Goal: Task Accomplishment & Management: Use online tool/utility

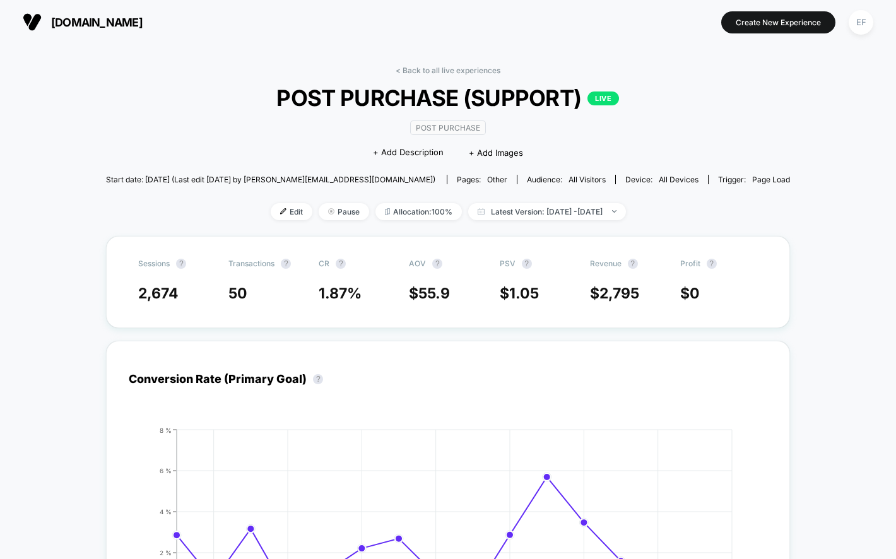
scroll to position [112, 0]
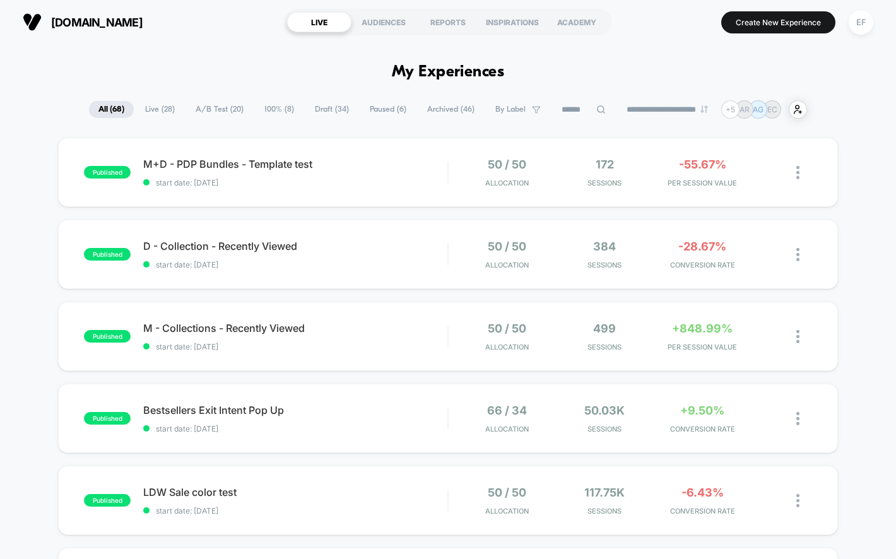
click at [219, 105] on span "A/B Test ( 20 )" at bounding box center [219, 109] width 67 height 17
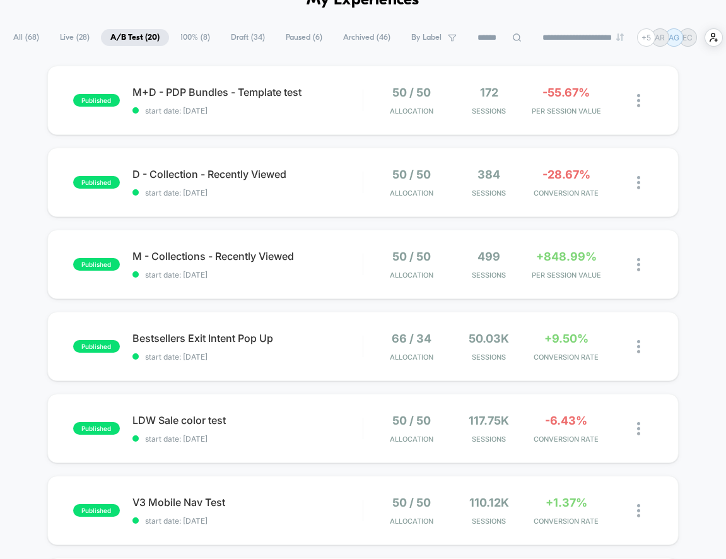
scroll to position [83, 0]
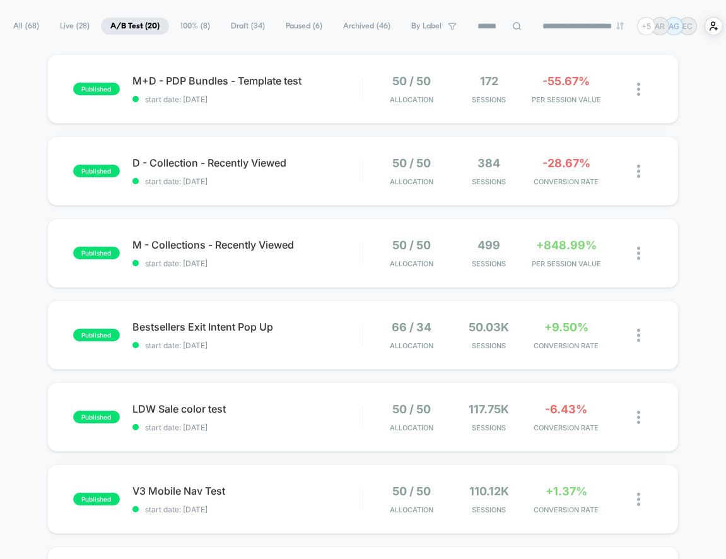
click at [243, 30] on span "Draft ( 34 )" at bounding box center [247, 26] width 53 height 17
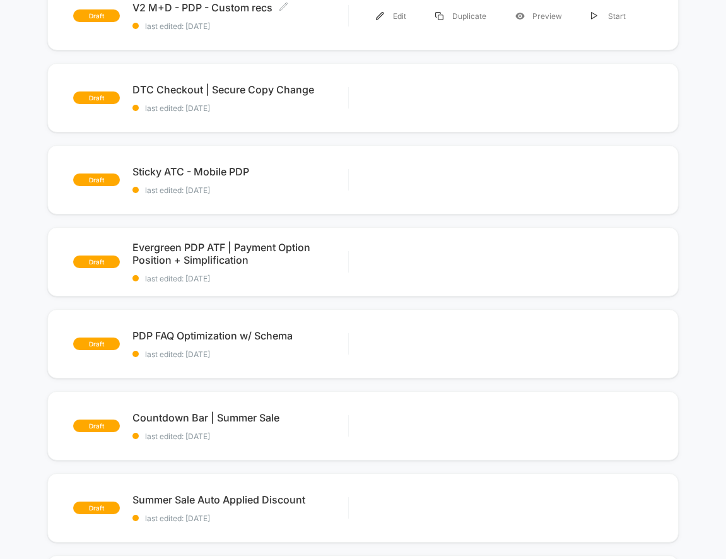
scroll to position [237, 0]
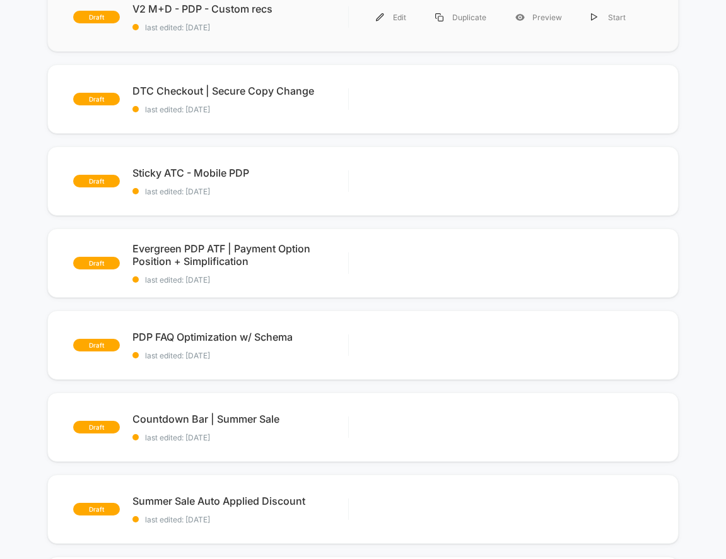
click at [310, 47] on div "draft V2 M+D - PDP - Custom recs last edited: [DATE] Edit Duplicate Preview Sta…" at bounding box center [363, 16] width 632 height 69
